Goal: Information Seeking & Learning: Learn about a topic

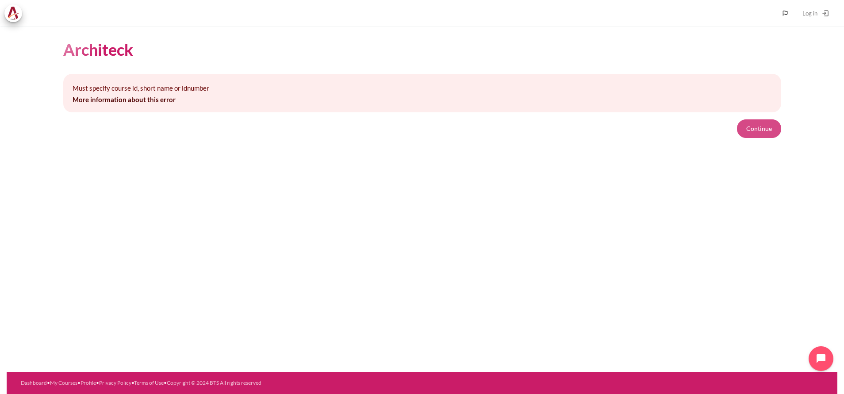
click at [562, 121] on button "Continue" at bounding box center [759, 128] width 44 height 19
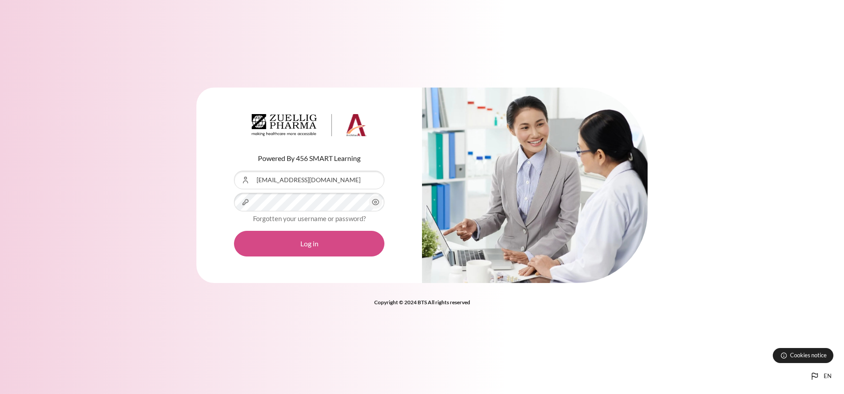
click at [303, 242] on button "Log in" at bounding box center [309, 244] width 150 height 26
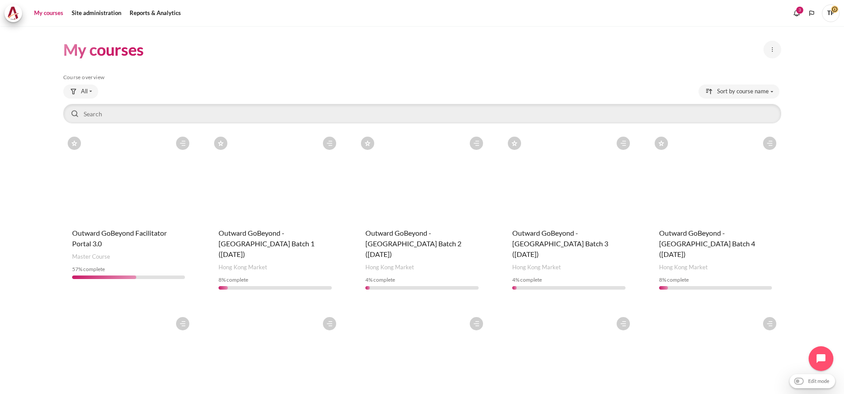
click at [132, 197] on figure "Content" at bounding box center [128, 176] width 131 height 88
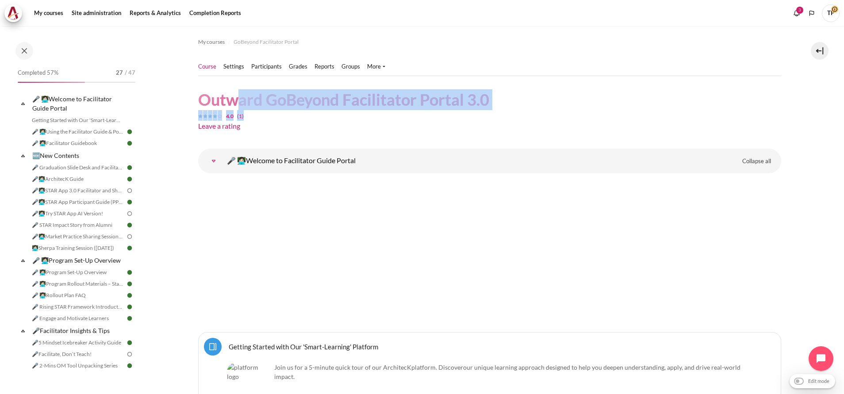
drag, startPoint x: 524, startPoint y: 101, endPoint x: 232, endPoint y: 101, distance: 291.5
click at [232, 101] on header "Outward GoBeyond Facilitator Portal 3.0 4.0 (1) Leave a rating" at bounding box center [489, 112] width 583 height 46
drag, startPoint x: 232, startPoint y: 101, endPoint x: 299, endPoint y: 101, distance: 66.8
click at [299, 101] on h1 "Outward GoBeyond Facilitator Portal 3.0" at bounding box center [343, 99] width 291 height 21
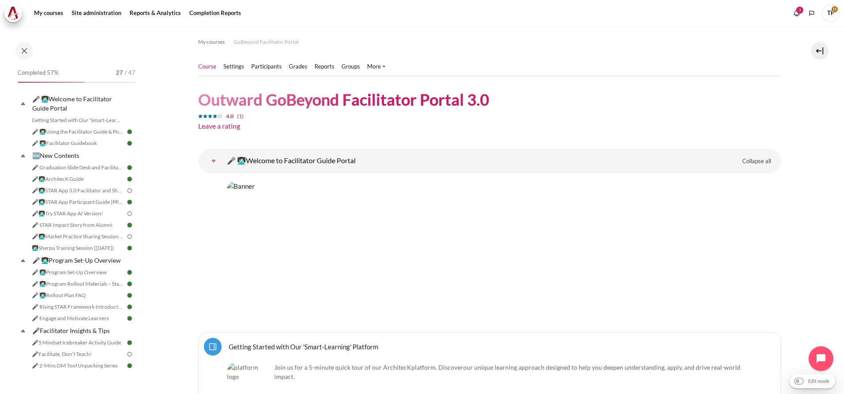
click at [52, 98] on link "🎤 👩🏻‍💻Welcome to Facilitator Guide Portal" at bounding box center [78, 103] width 95 height 21
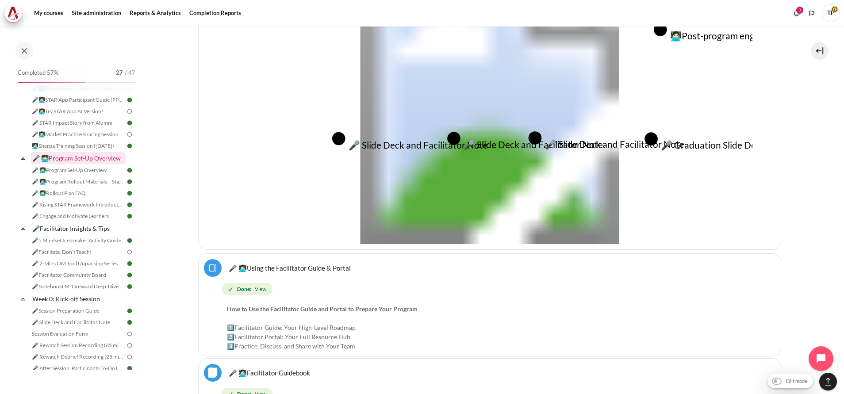
scroll to position [133, 0]
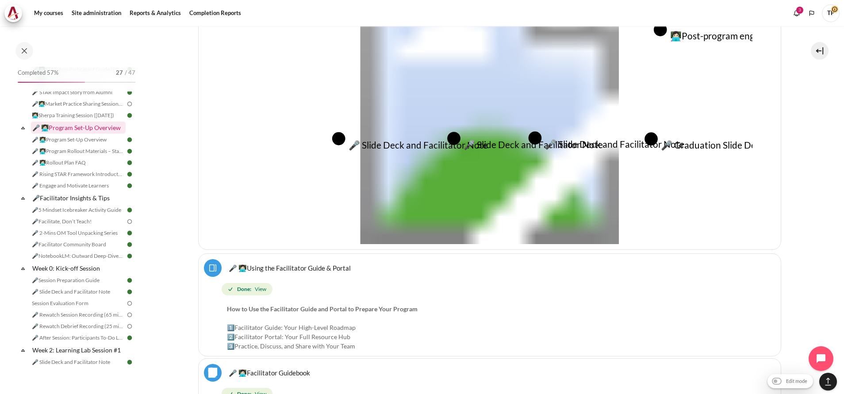
click at [65, 134] on link "🎤 👩🏻‍💻Program Set-Up Overview" at bounding box center [78, 128] width 95 height 12
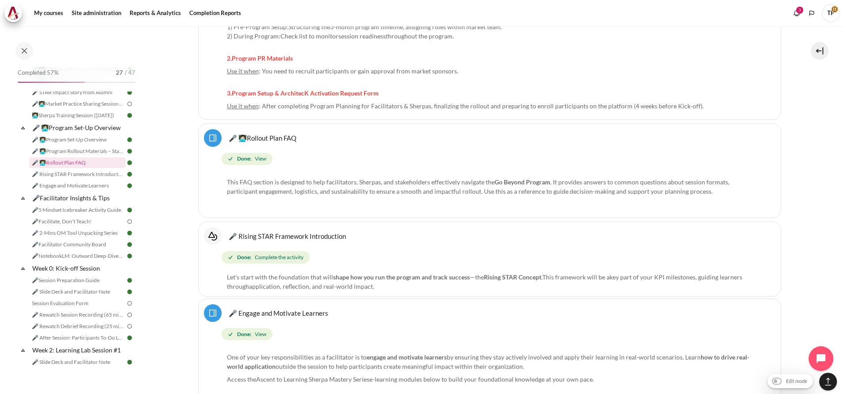
scroll to position [2250, 0]
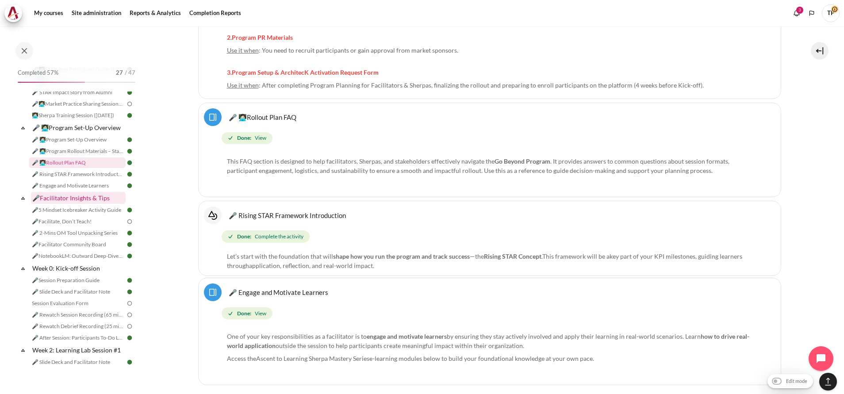
click at [61, 203] on link "🎤Facilitator Insights & Tips" at bounding box center [78, 198] width 95 height 12
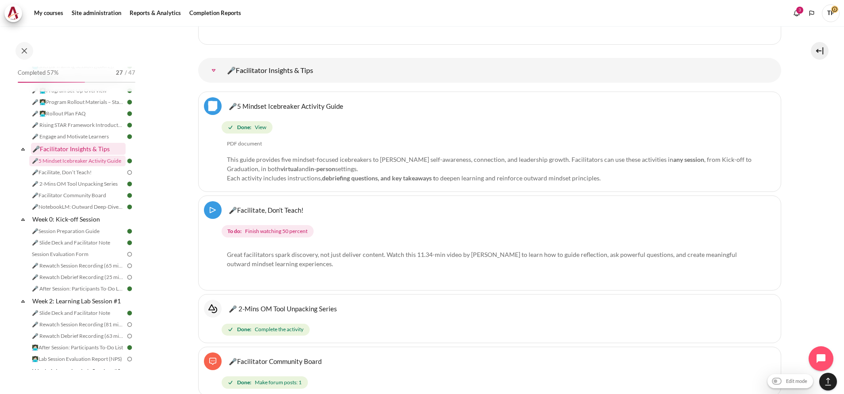
scroll to position [199, 0]
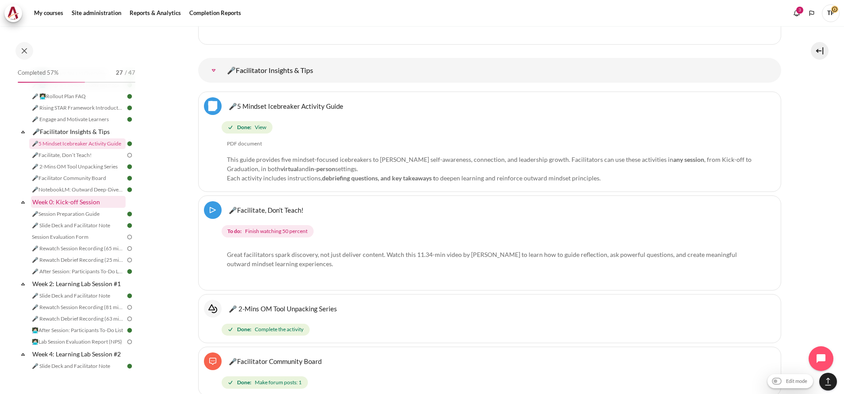
click at [47, 208] on link "Week 0: Kick-off Session" at bounding box center [78, 202] width 95 height 12
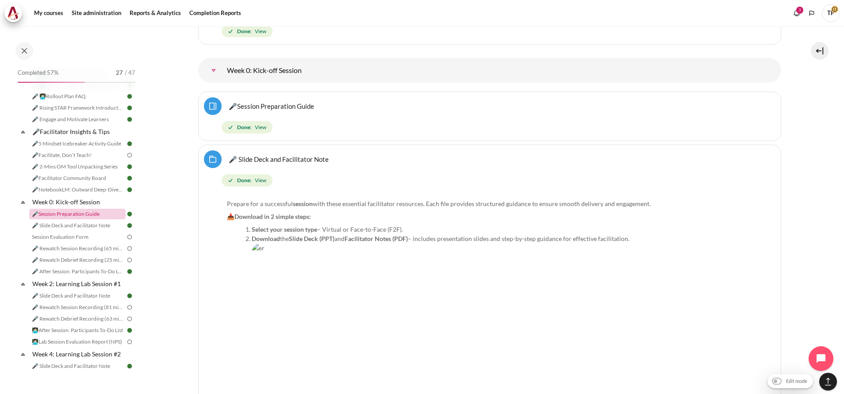
click at [42, 219] on link "🎤Session Preparation Guide" at bounding box center [77, 214] width 96 height 11
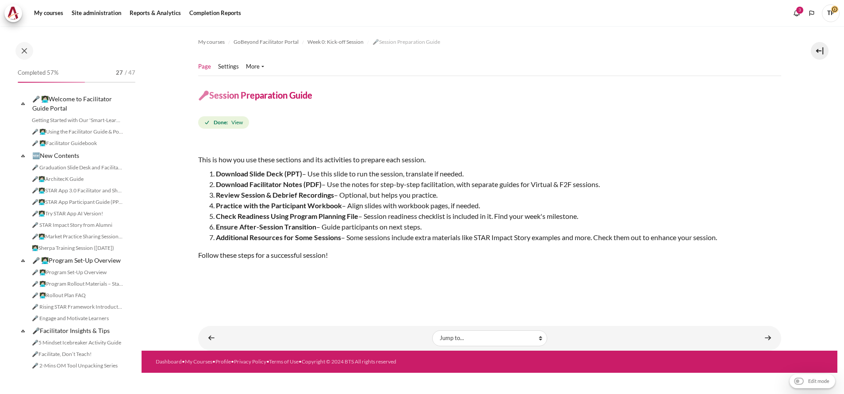
scroll to position [204, 0]
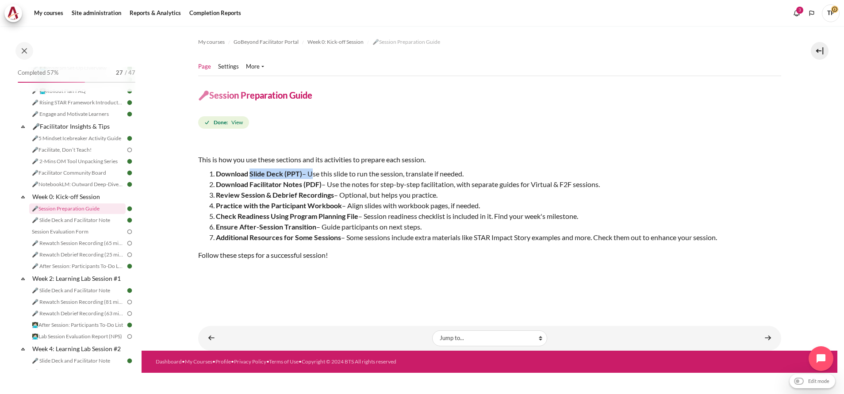
drag, startPoint x: 251, startPoint y: 173, endPoint x: 310, endPoint y: 172, distance: 58.4
click at [310, 172] on li "Download Slide Deck (PPT) – Use this slide to run the session, translate if nee…" at bounding box center [498, 174] width 565 height 11
drag, startPoint x: 310, startPoint y: 172, endPoint x: 298, endPoint y: 195, distance: 25.9
click at [298, 195] on strong "Review Session & Debrief Recordings" at bounding box center [275, 195] width 118 height 8
drag, startPoint x: 250, startPoint y: 184, endPoint x: 320, endPoint y: 186, distance: 69.9
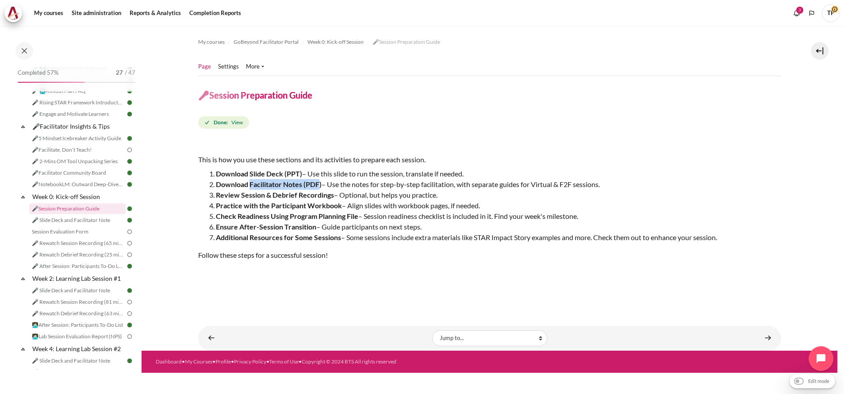
click at [320, 186] on strong "Download Facilitator Notes (PDF)" at bounding box center [269, 184] width 106 height 8
drag, startPoint x: 320, startPoint y: 186, endPoint x: 284, endPoint y: 207, distance: 41.0
click at [284, 207] on strong "Practice with the Participant Workbook" at bounding box center [279, 205] width 126 height 8
drag, startPoint x: 213, startPoint y: 194, endPoint x: 334, endPoint y: 195, distance: 120.8
click at [334, 195] on li "Review Session & Debrief Recordings – Optional, but helps you practice." at bounding box center [498, 195] width 565 height 11
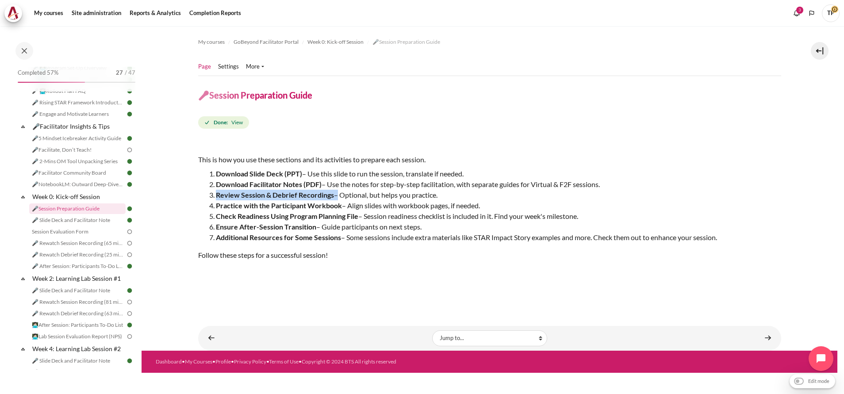
click at [334, 195] on li "Review Session & Debrief Recordings – Optional, but helps you practice." at bounding box center [498, 195] width 565 height 11
click at [231, 203] on strong "Practice with the Participant Workbook" at bounding box center [279, 205] width 126 height 8
click at [68, 260] on link "🎤 Rewatch Debrief Recording (25 mins.)" at bounding box center [77, 254] width 96 height 11
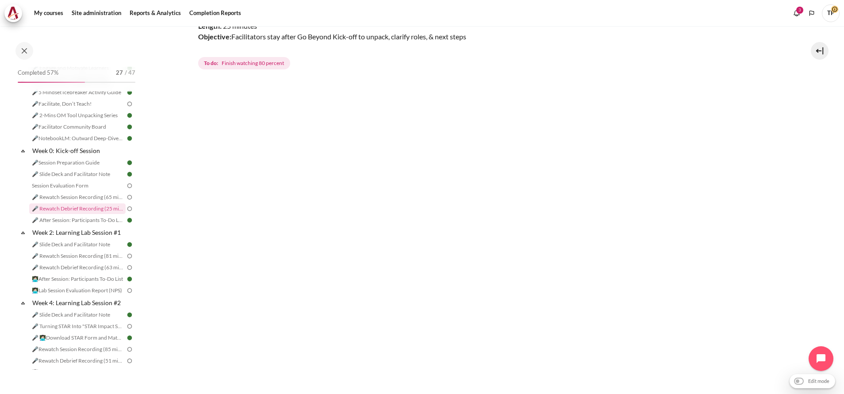
scroll to position [133, 0]
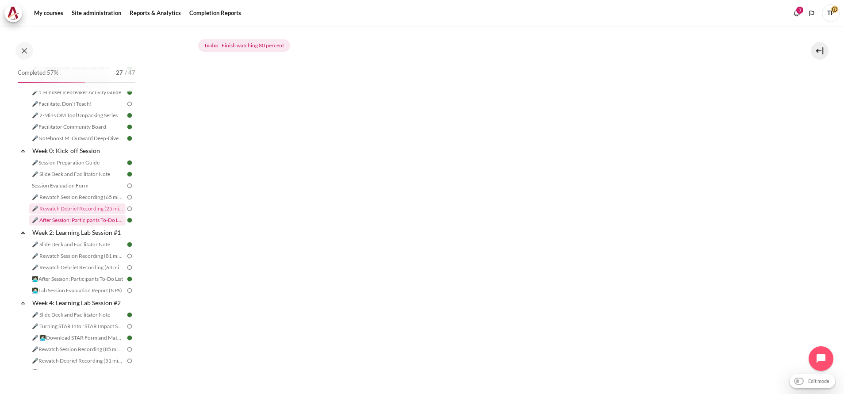
click at [61, 226] on link "🎤 After Session: Participants To-Do List" at bounding box center [77, 220] width 96 height 11
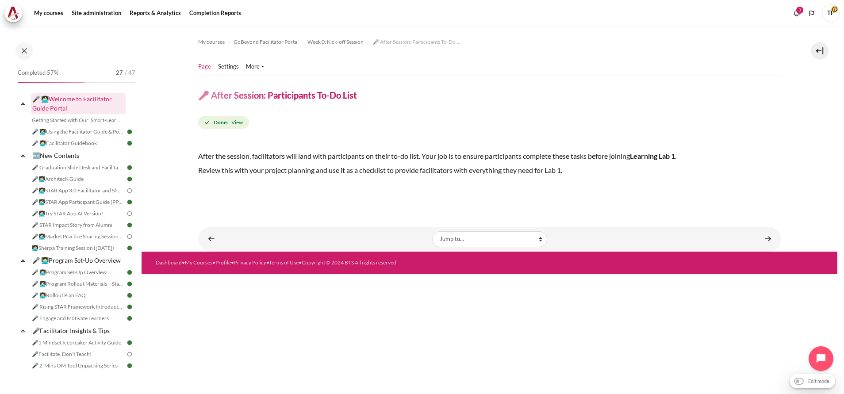
click at [47, 103] on link "🎤 👩🏻‍💻Welcome to Facilitator Guide Portal" at bounding box center [78, 103] width 95 height 21
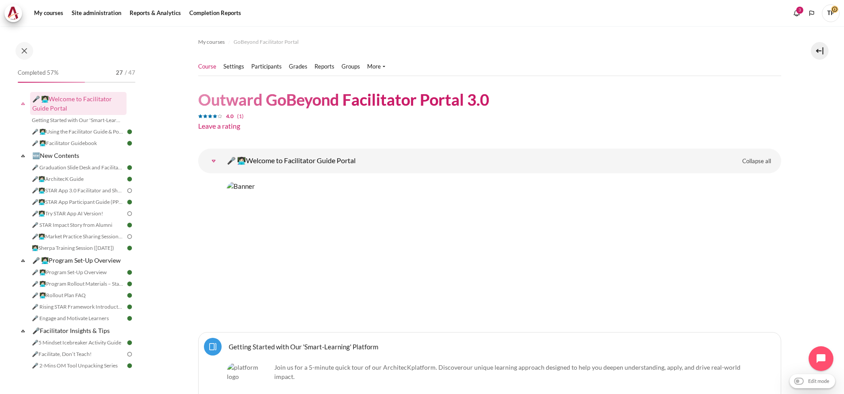
click at [266, 62] on ul "Course Settings Participants" at bounding box center [295, 67] width 194 height 18
click at [267, 64] on link "Participants" at bounding box center [266, 66] width 31 height 9
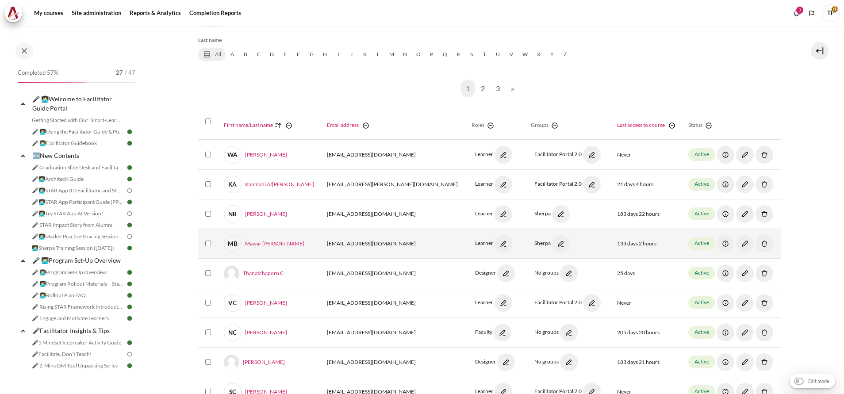
scroll to position [265, 0]
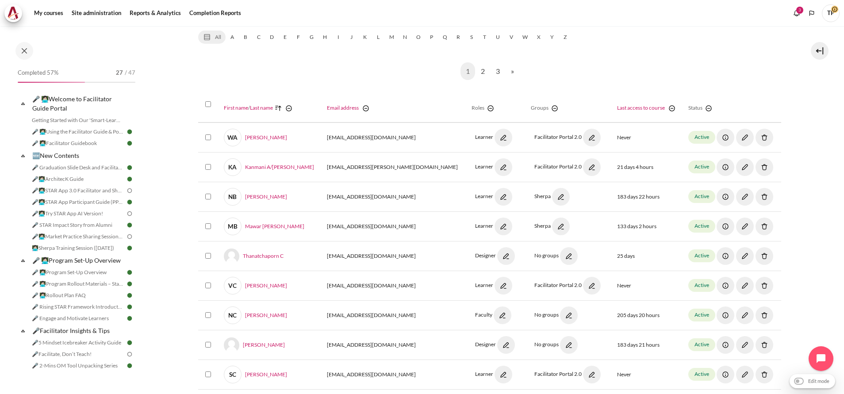
click at [238, 81] on nav "1 (current) 2 3 » Next page" at bounding box center [489, 71] width 583 height 32
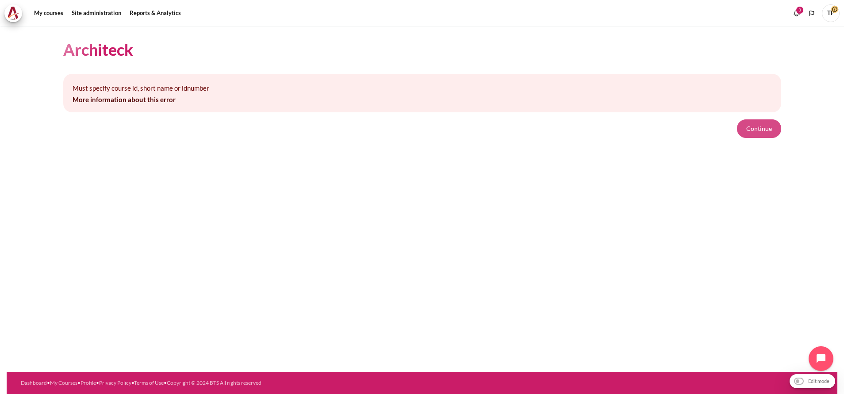
click at [766, 134] on button "Continue" at bounding box center [759, 128] width 44 height 19
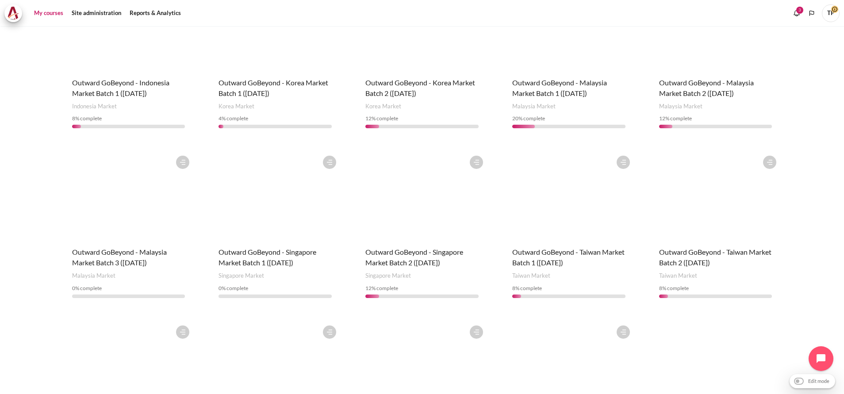
scroll to position [332, 0]
click at [276, 209] on figure "Content" at bounding box center [275, 194] width 131 height 88
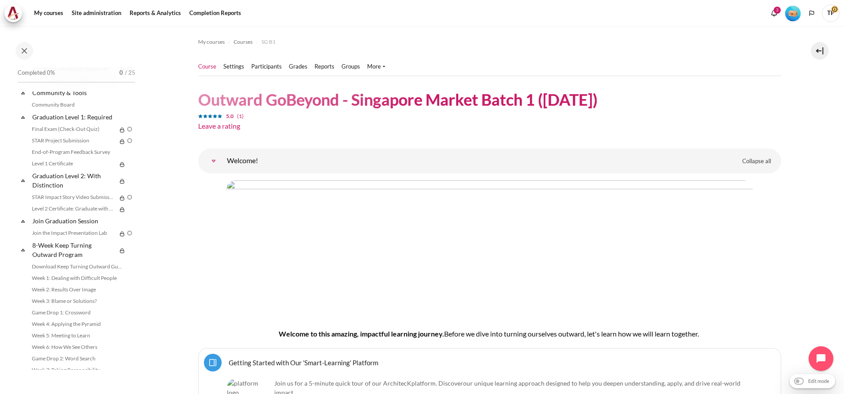
scroll to position [1001, 0]
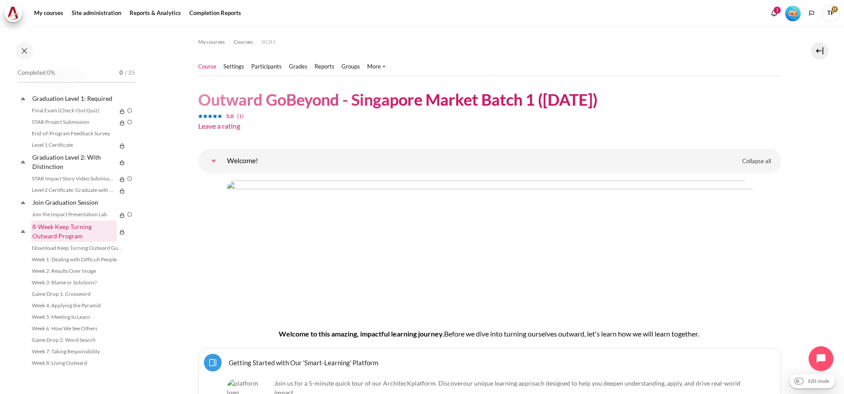
click at [52, 236] on link "8-Week Keep Turning Outward Program" at bounding box center [74, 231] width 86 height 21
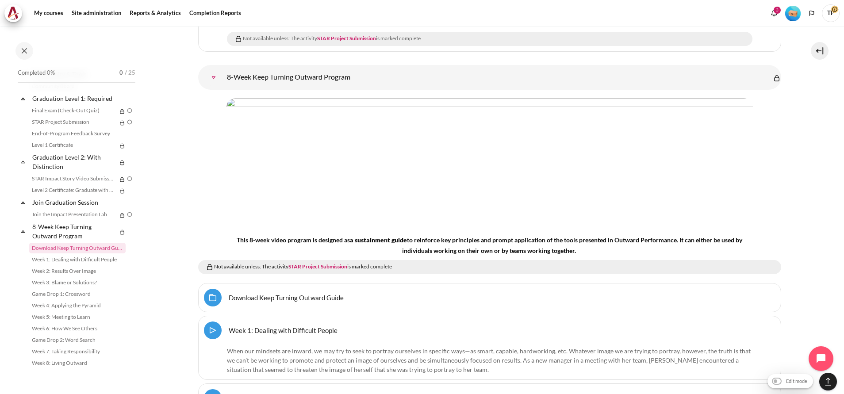
click at [222, 69] on link "8-Week Keep Turning Outward Program" at bounding box center [214, 78] width 18 height 18
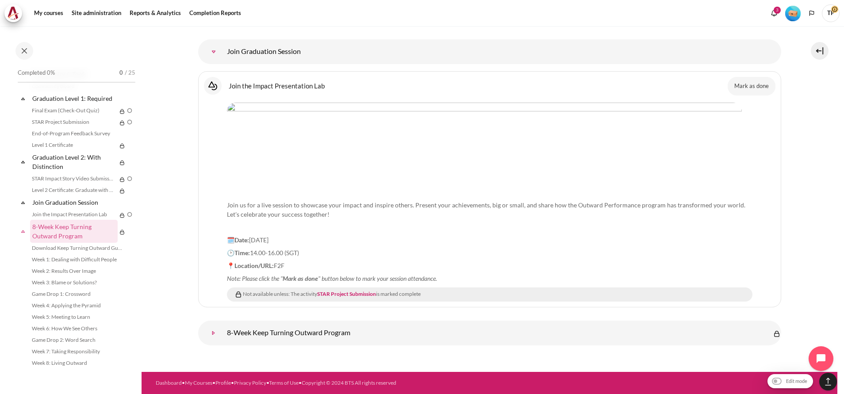
scroll to position [12452, 0]
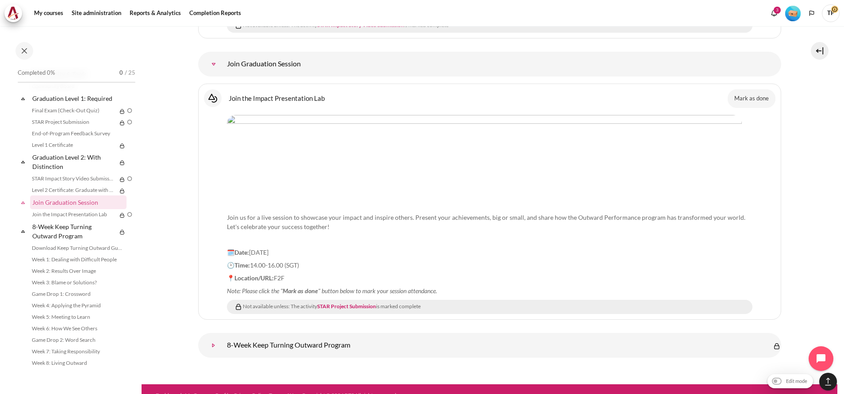
drag, startPoint x: 394, startPoint y: 344, endPoint x: 225, endPoint y: 336, distance: 169.1
click at [225, 336] on div "Select topic 8-Week Keep Turning Outward Program" at bounding box center [489, 345] width 583 height 25
